Goal: Task Accomplishment & Management: Complete application form

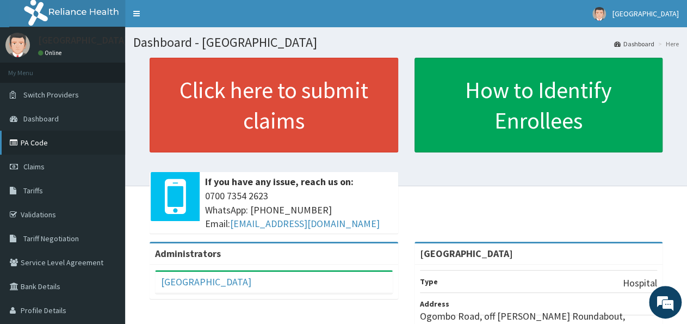
click at [67, 138] on link "PA Code" at bounding box center [62, 143] width 125 height 24
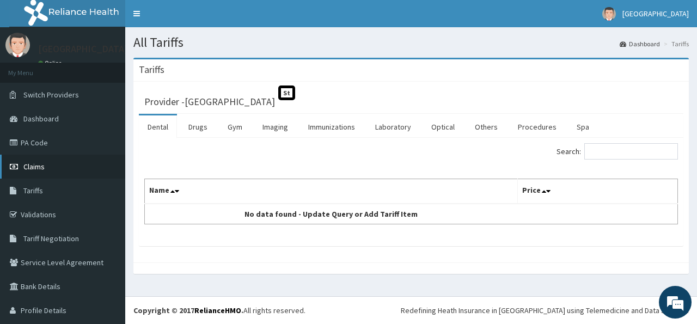
click at [47, 171] on link "Claims" at bounding box center [62, 167] width 125 height 24
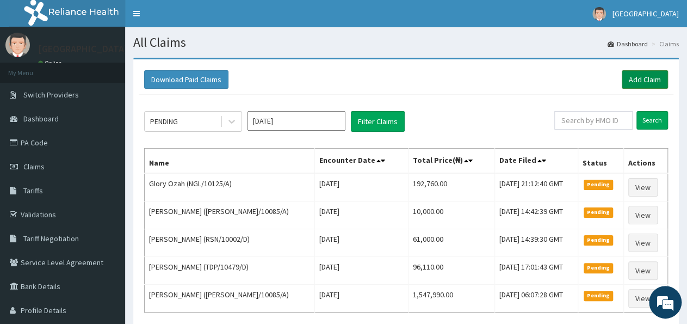
click at [647, 82] on link "Add Claim" at bounding box center [645, 79] width 46 height 19
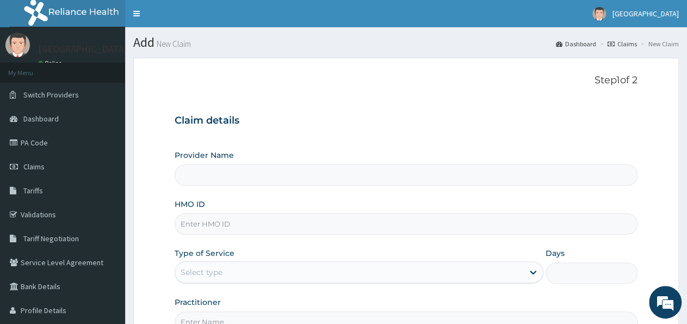
type input "[GEOGRAPHIC_DATA]"
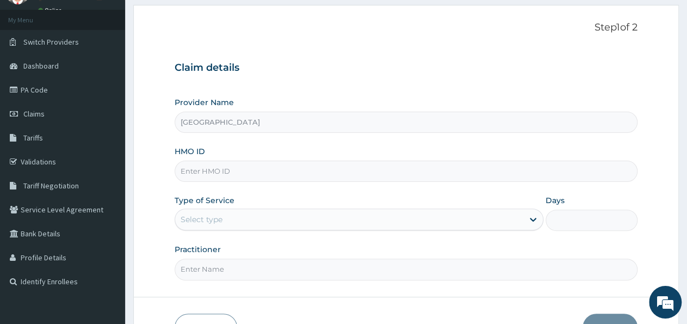
scroll to position [113, 0]
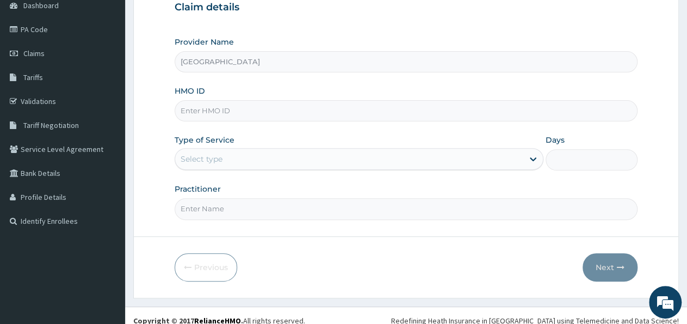
click at [252, 118] on input "HMO ID" at bounding box center [406, 110] width 463 height 21
type input "ABP/10387/A"
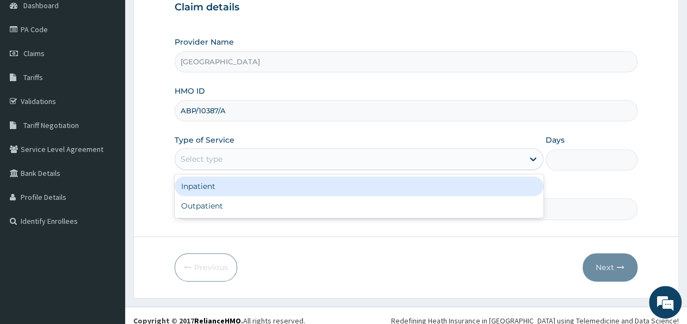
click at [222, 161] on div "Select type" at bounding box center [202, 158] width 42 height 11
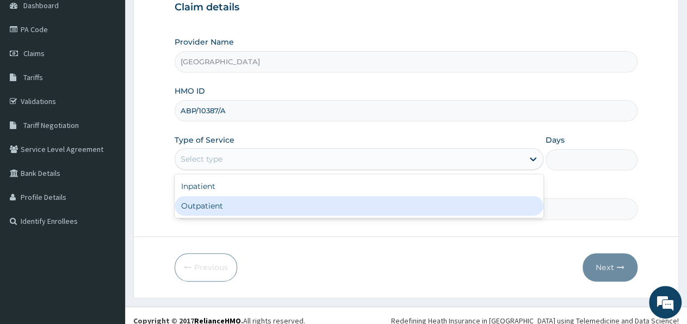
click at [236, 204] on div "Outpatient" at bounding box center [359, 206] width 368 height 20
type input "1"
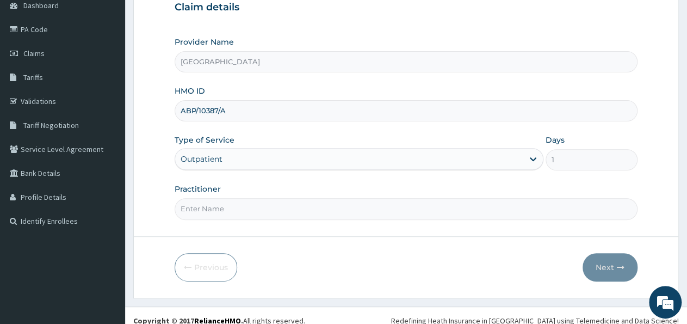
scroll to position [121, 0]
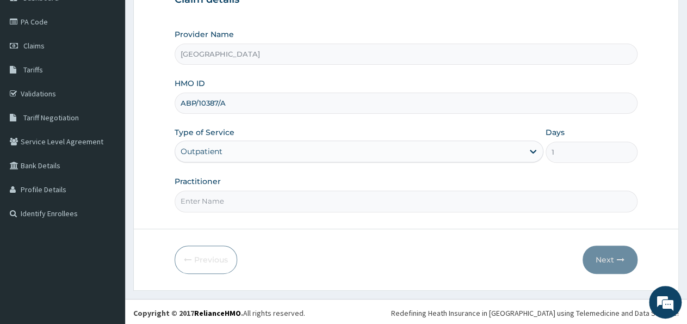
click at [235, 203] on input "Practitioner" at bounding box center [406, 200] width 463 height 21
type input "DR CHINONSO"
click at [610, 265] on button "Next" at bounding box center [610, 259] width 55 height 28
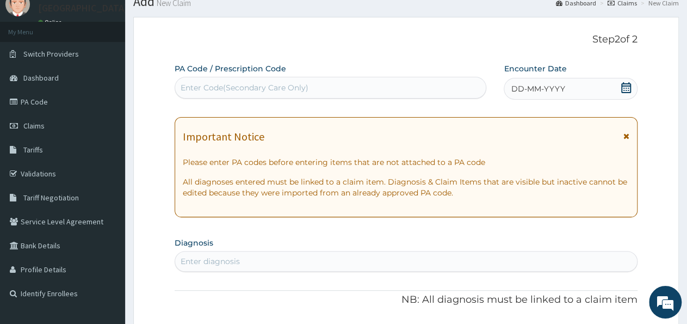
scroll to position [8, 0]
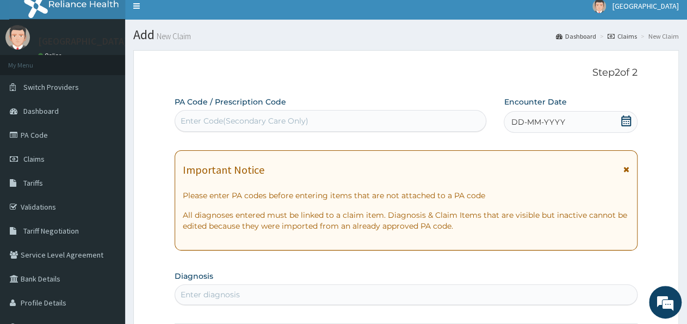
click at [314, 121] on div "Enter Code(Secondary Care Only)" at bounding box center [330, 120] width 311 height 17
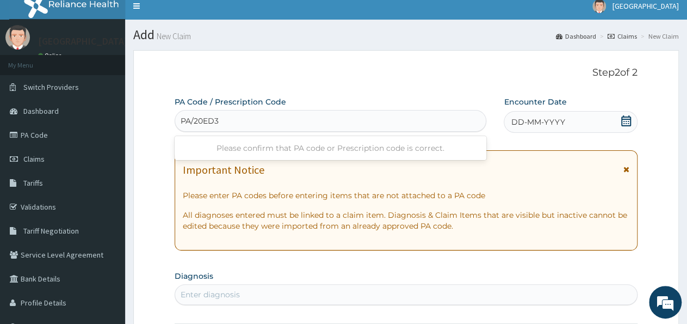
type input "PA/20ED39"
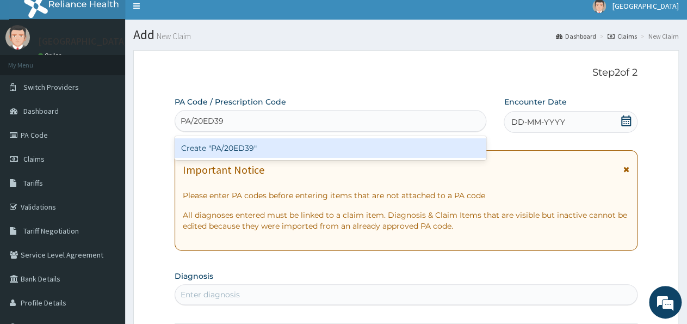
click at [324, 143] on div "Create "PA/20ED39"" at bounding box center [331, 148] width 312 height 20
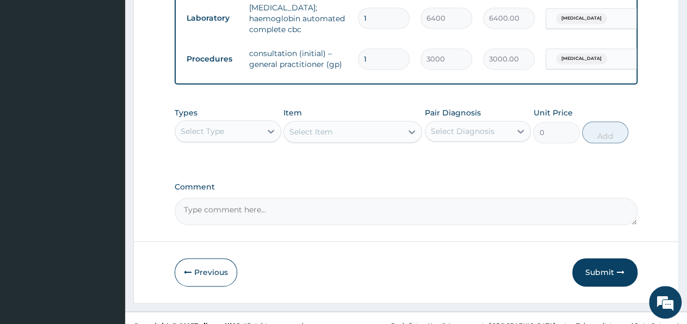
scroll to position [573, 0]
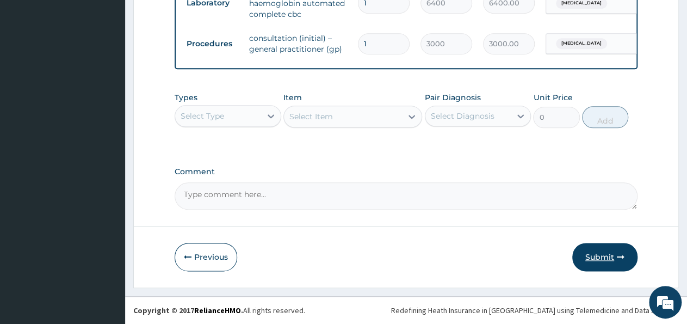
click at [602, 260] on button "Submit" at bounding box center [605, 257] width 65 height 28
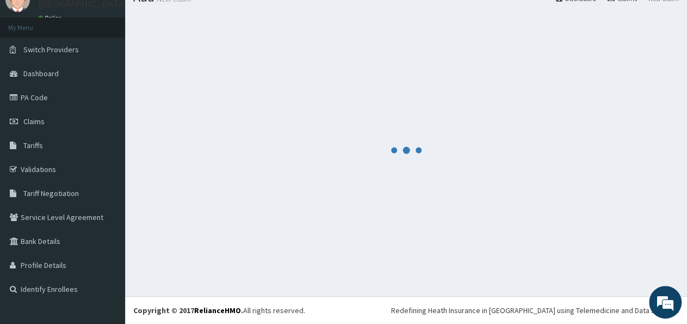
scroll to position [45, 0]
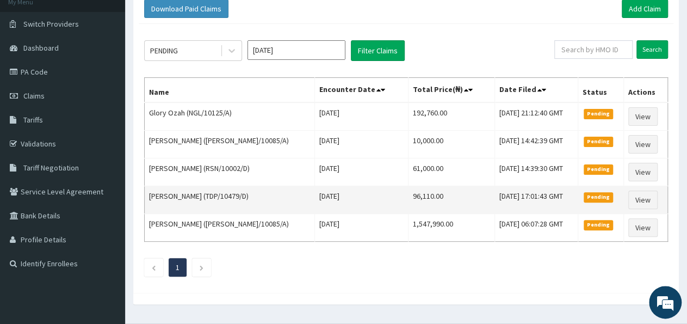
scroll to position [94, 0]
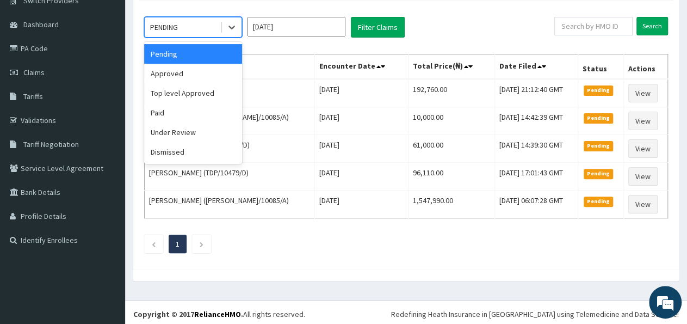
click at [204, 25] on div "PENDING" at bounding box center [183, 27] width 76 height 17
click at [180, 76] on div "Approved" at bounding box center [193, 74] width 98 height 20
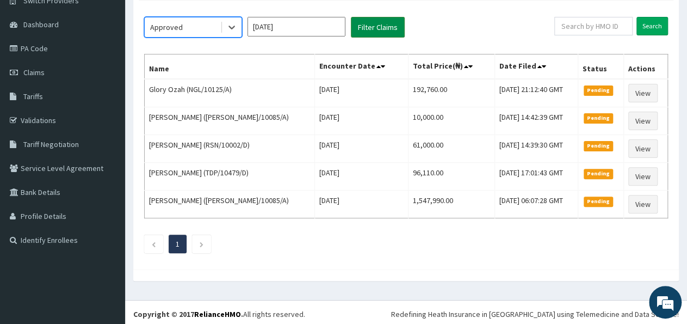
click at [367, 28] on button "Filter Claims" at bounding box center [378, 27] width 54 height 21
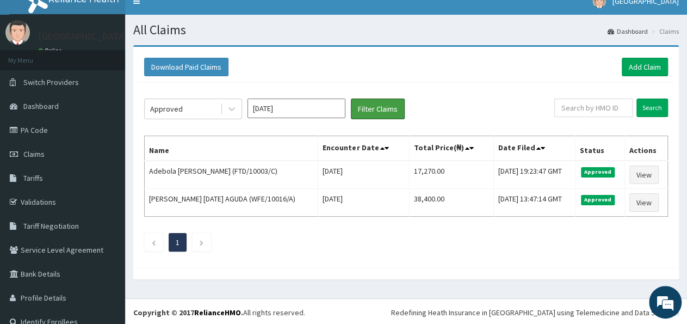
scroll to position [0, 0]
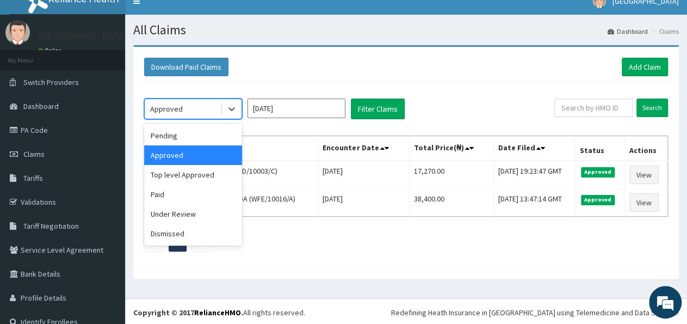
click at [194, 115] on div "Approved" at bounding box center [183, 108] width 76 height 17
click at [168, 212] on div "Under Review" at bounding box center [193, 214] width 98 height 20
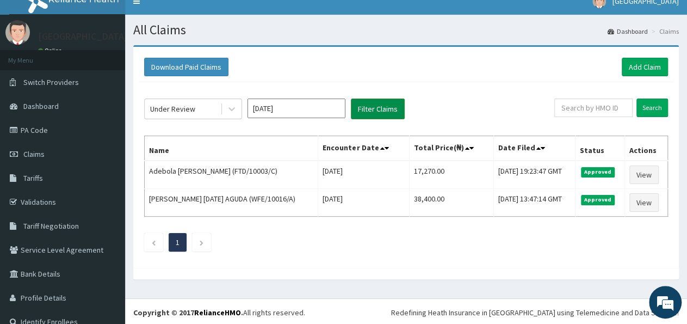
click at [362, 107] on button "Filter Claims" at bounding box center [378, 109] width 54 height 21
